Goal: Find specific page/section

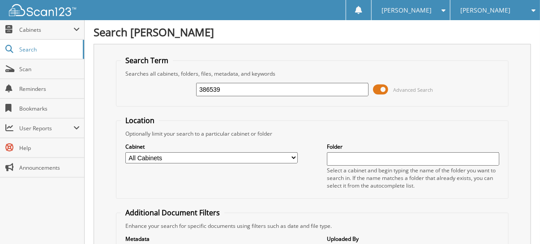
type input "386539"
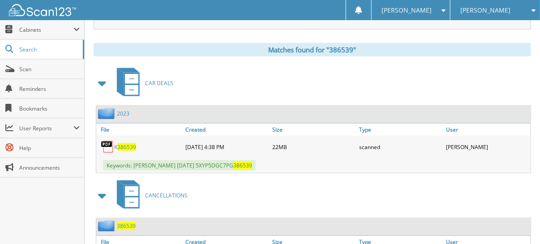
scroll to position [420, 0]
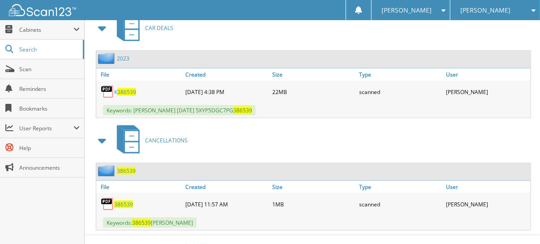
click at [124, 201] on span "386539" at bounding box center [123, 205] width 19 height 8
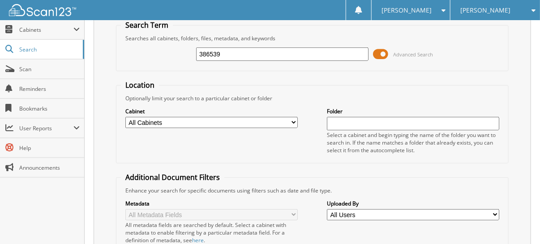
scroll to position [0, 0]
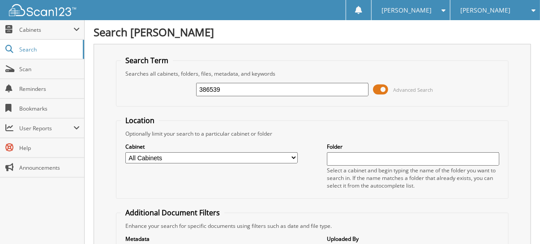
drag, startPoint x: 254, startPoint y: 90, endPoint x: 174, endPoint y: 91, distance: 79.8
click at [174, 91] on div "386539 Advanced Search" at bounding box center [312, 90] width 383 height 24
click at [47, 71] on span "Scan" at bounding box center [49, 69] width 60 height 8
